Goal: Check status

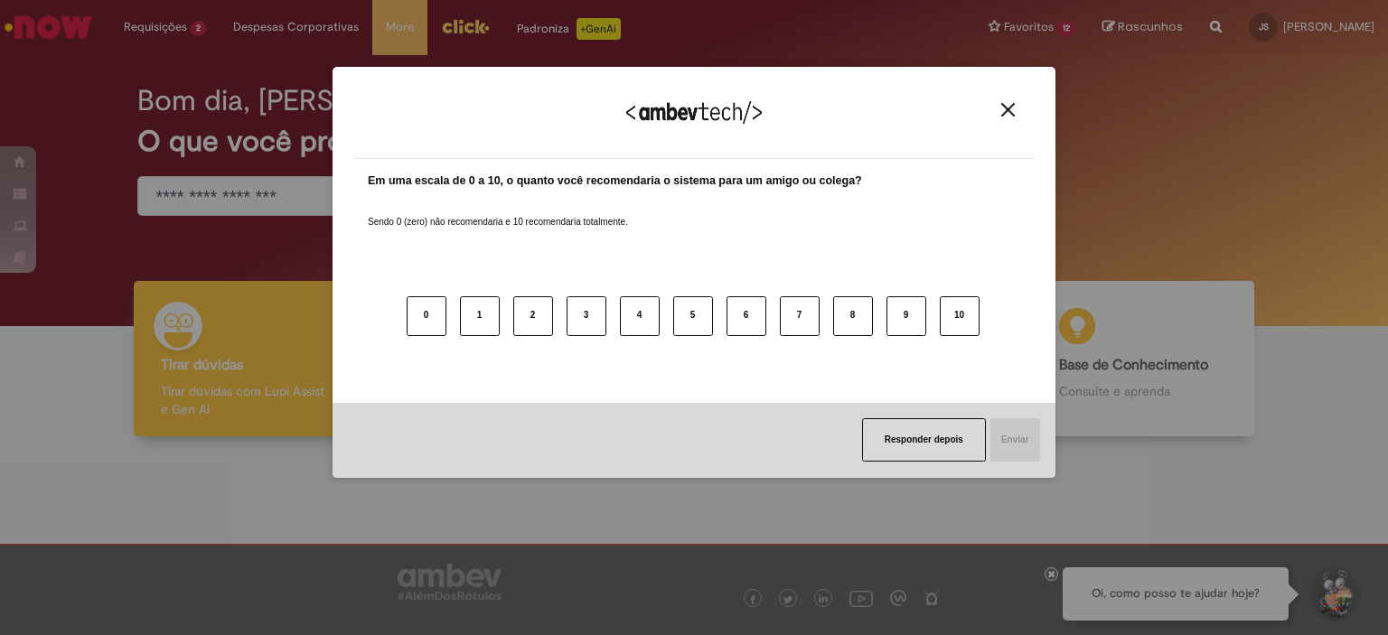
click at [1007, 116] on img "Close" at bounding box center [1009, 110] width 14 height 14
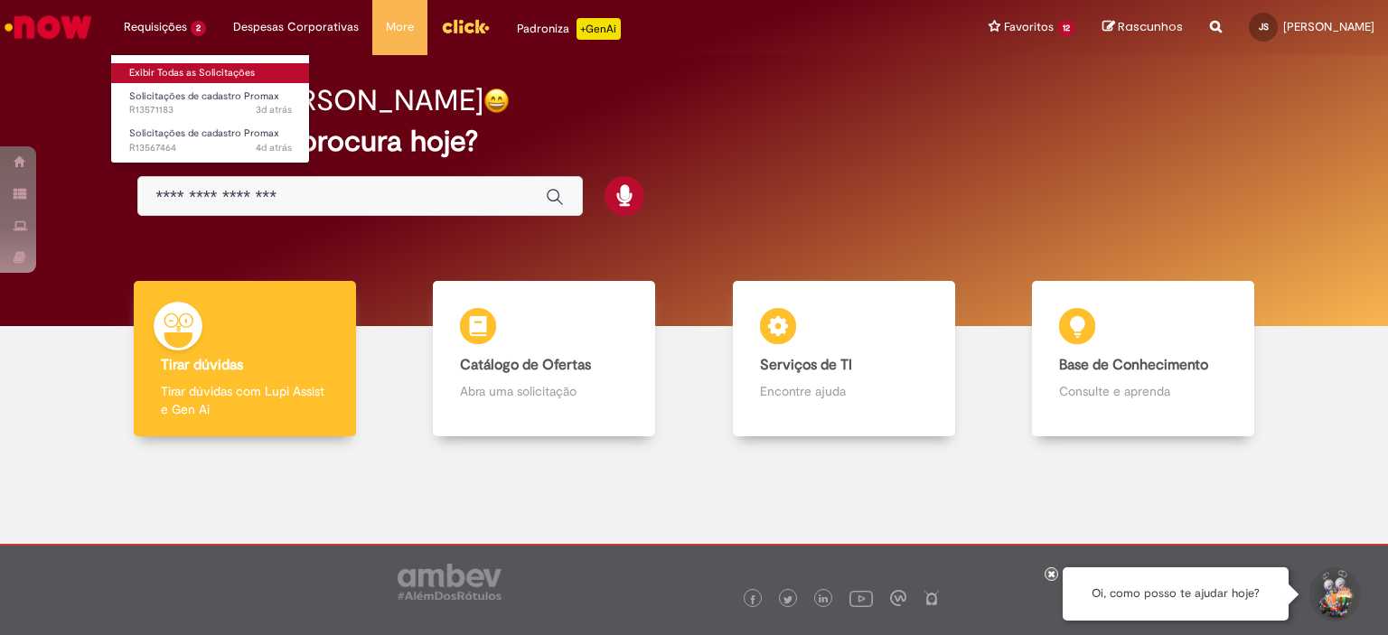
click at [174, 72] on link "Exibir Todas as Solicitações" at bounding box center [210, 73] width 199 height 20
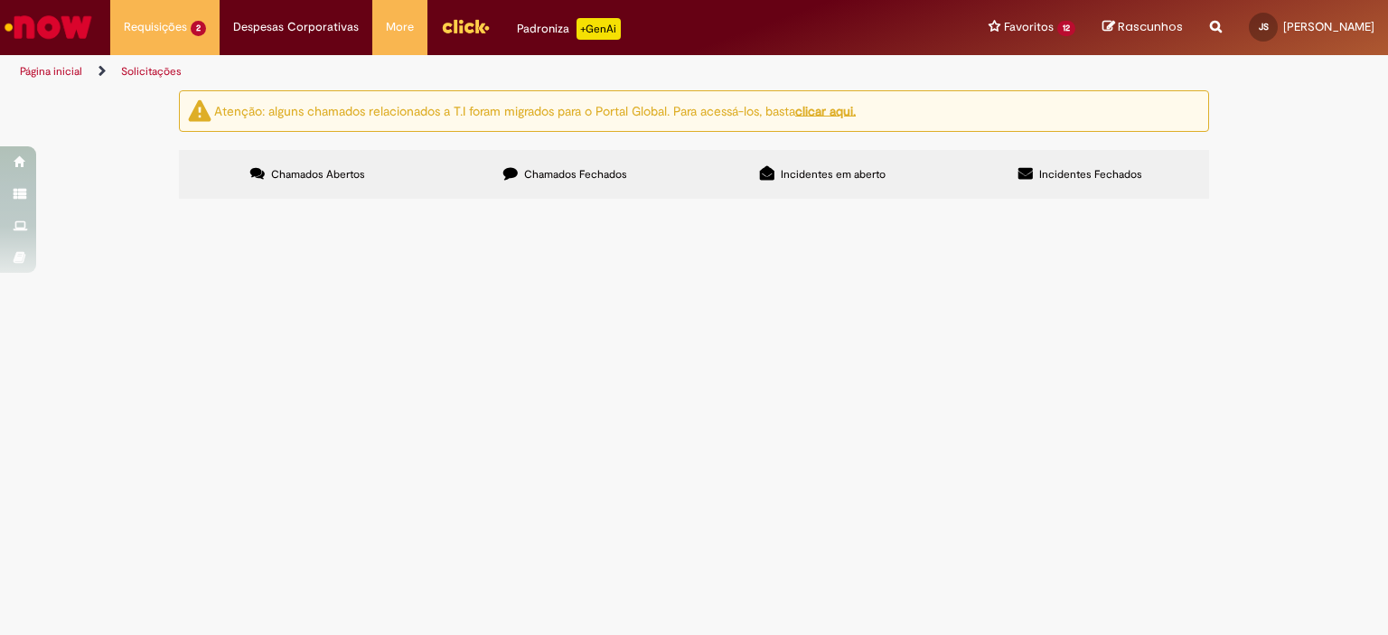
click at [521, 167] on label "Chamados Fechados" at bounding box center [566, 174] width 258 height 49
click at [0, 0] on span "Seguir o faturamento conforme valor da NF" at bounding box center [0, 0] width 0 height 0
click at [0, 0] on td "[DATE] 15:23:08" at bounding box center [0, 0] width 0 height 0
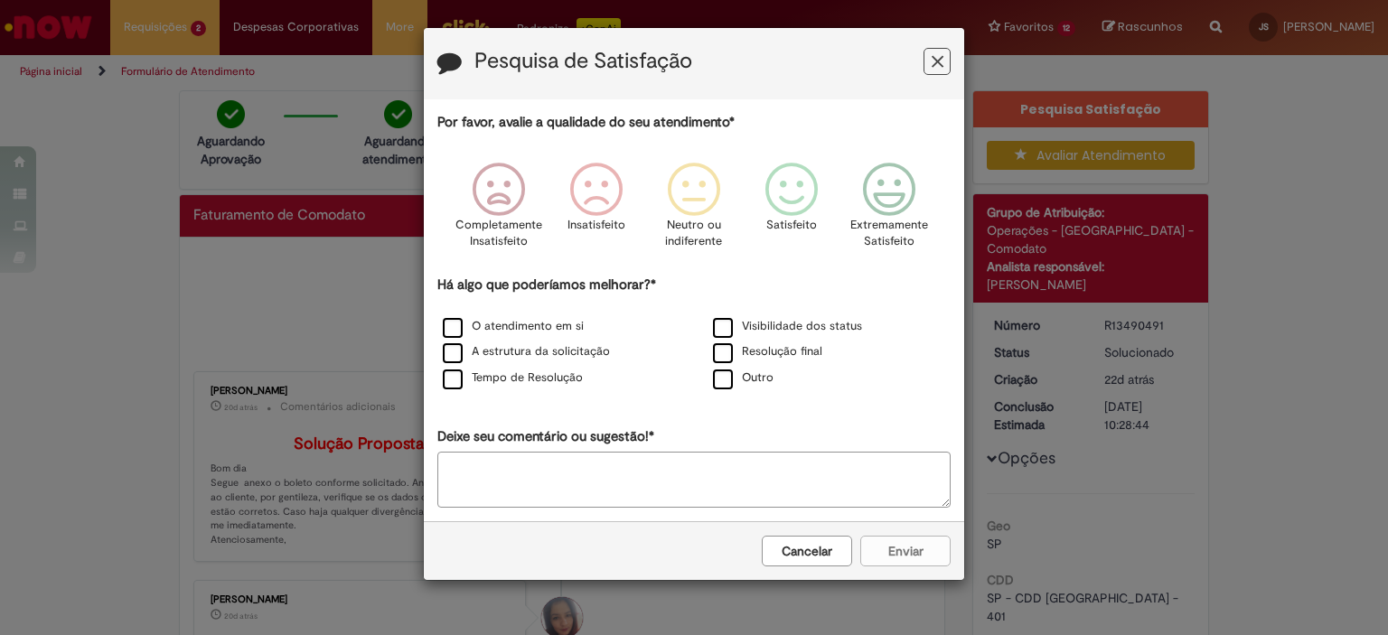
click at [926, 64] on button "Feedback" at bounding box center [937, 61] width 27 height 27
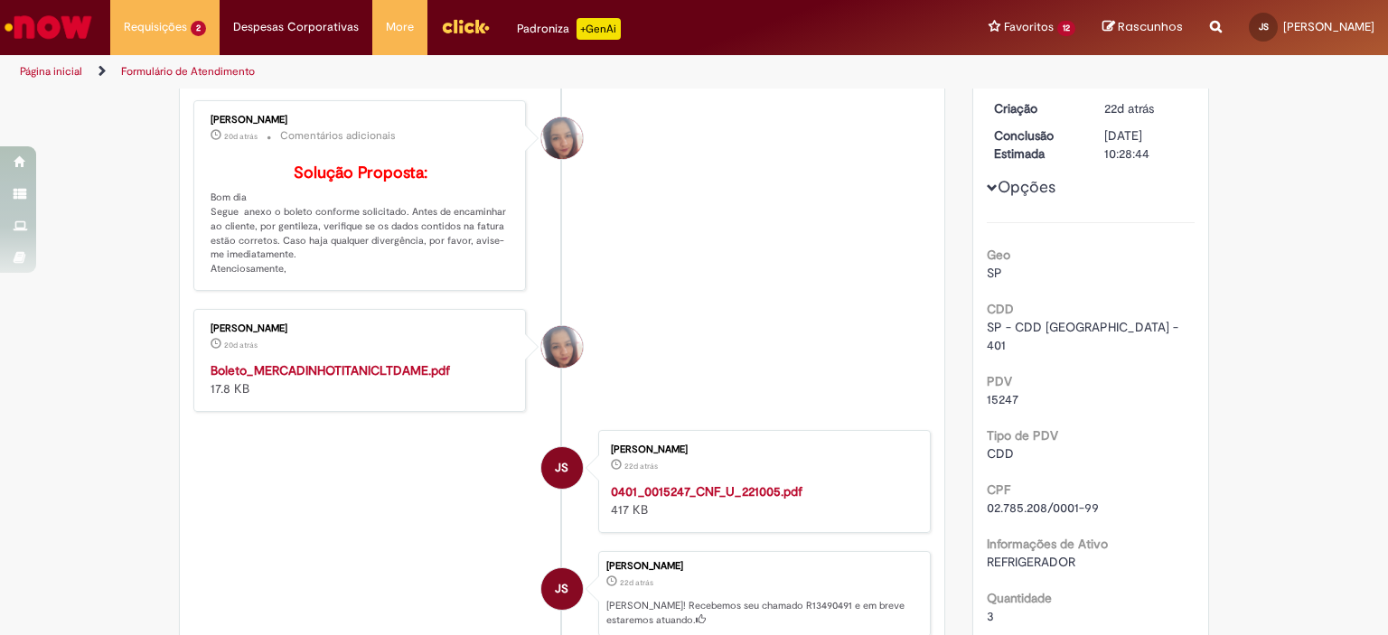
scroll to position [633, 0]
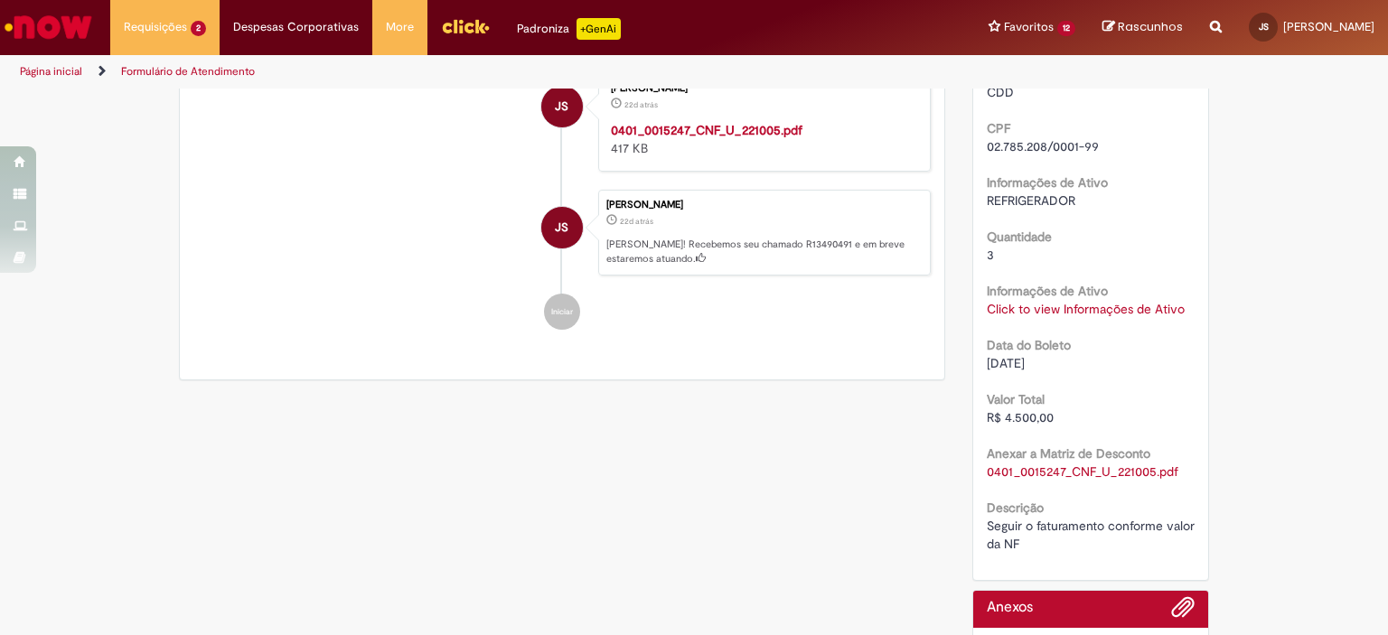
click at [1010, 301] on link "Click to view Informações de Ativo" at bounding box center [1086, 309] width 198 height 16
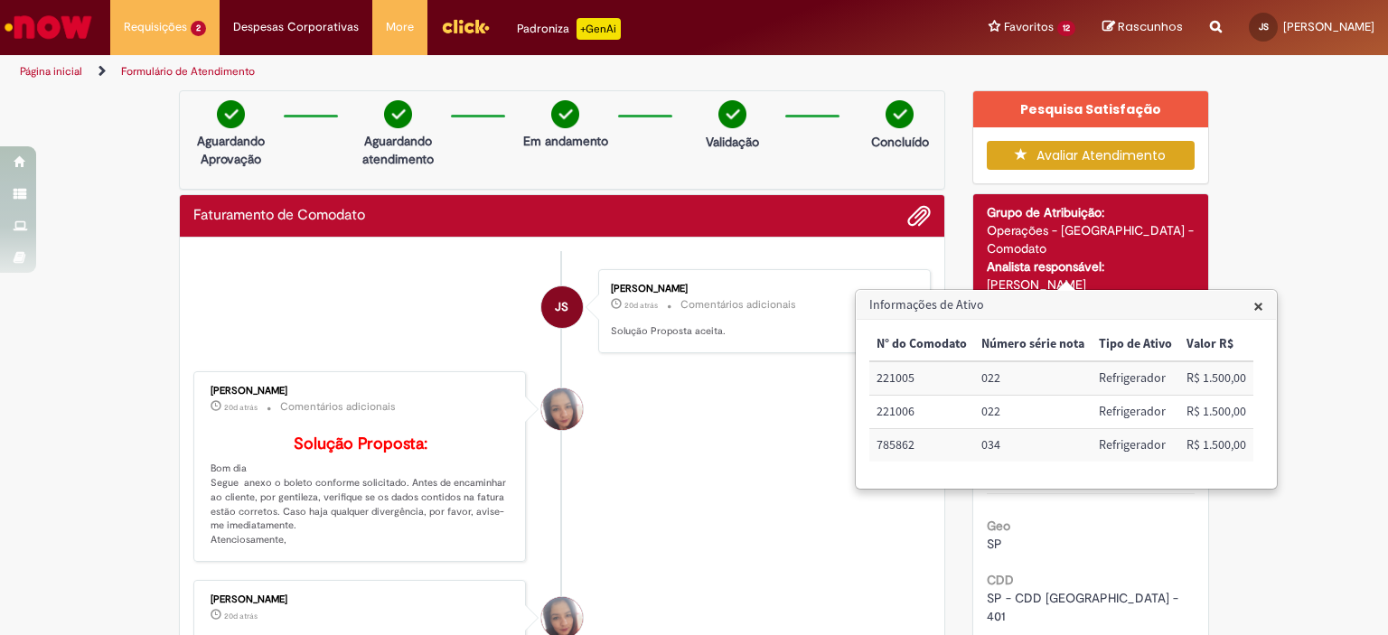
click at [1258, 306] on span "×" at bounding box center [1259, 306] width 10 height 24
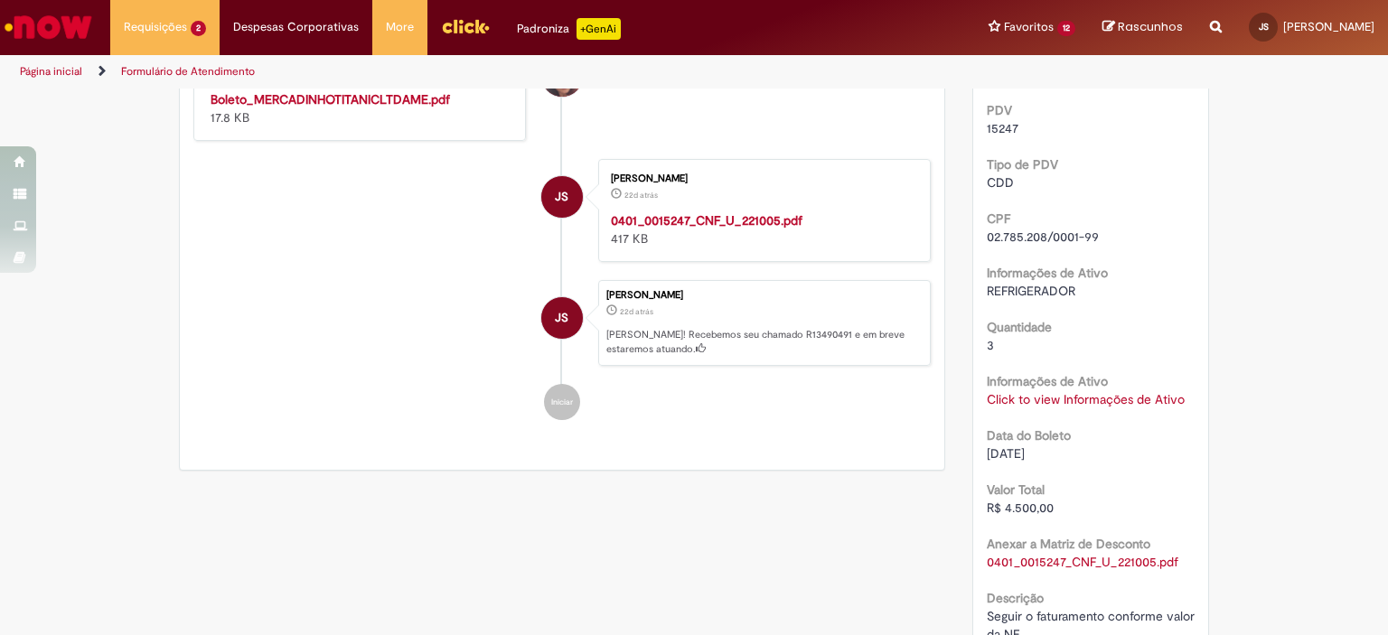
scroll to position [90, 0]
